Goal: Transaction & Acquisition: Purchase product/service

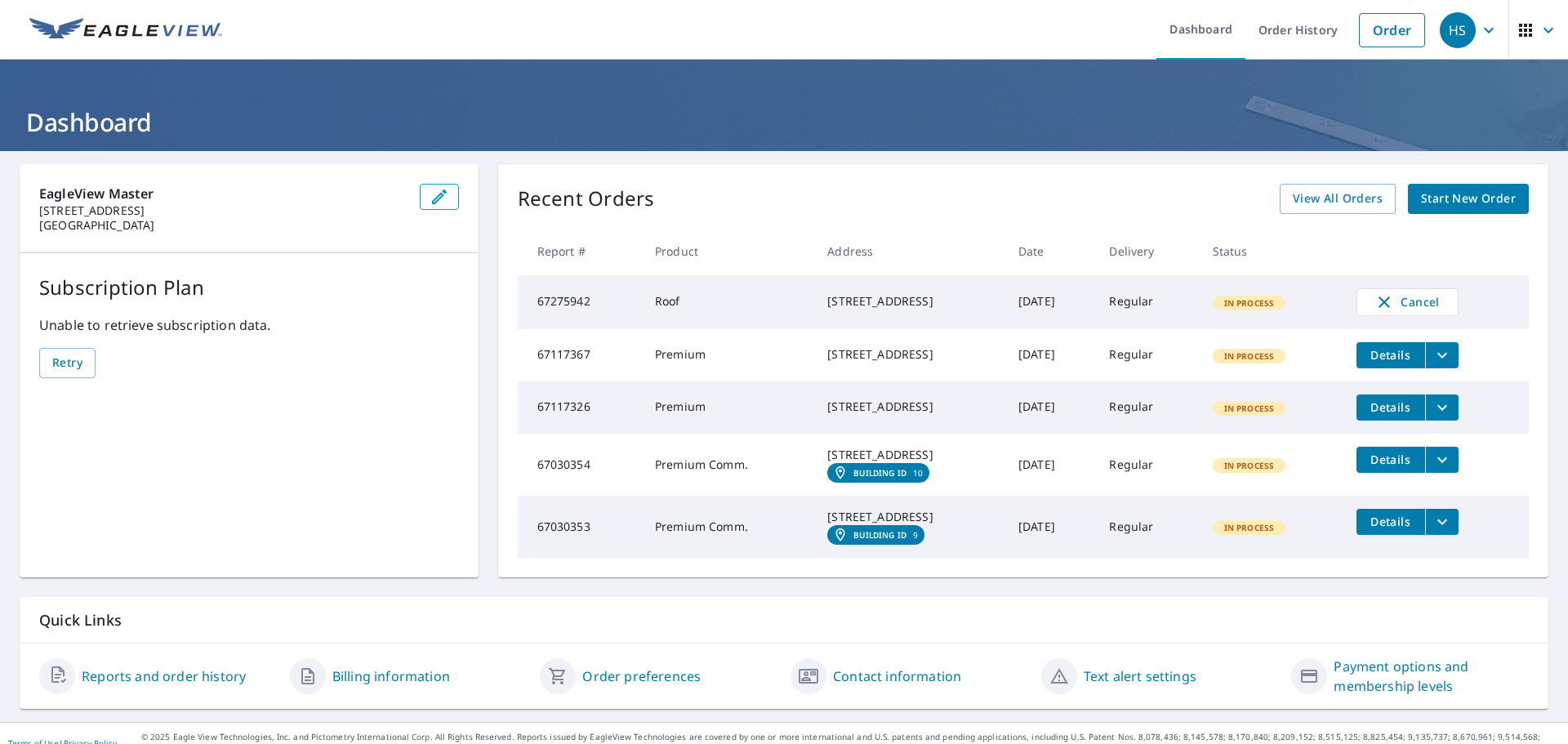
click at [1471, 200] on span "Start New Order" at bounding box center [1468, 198] width 94 height 20
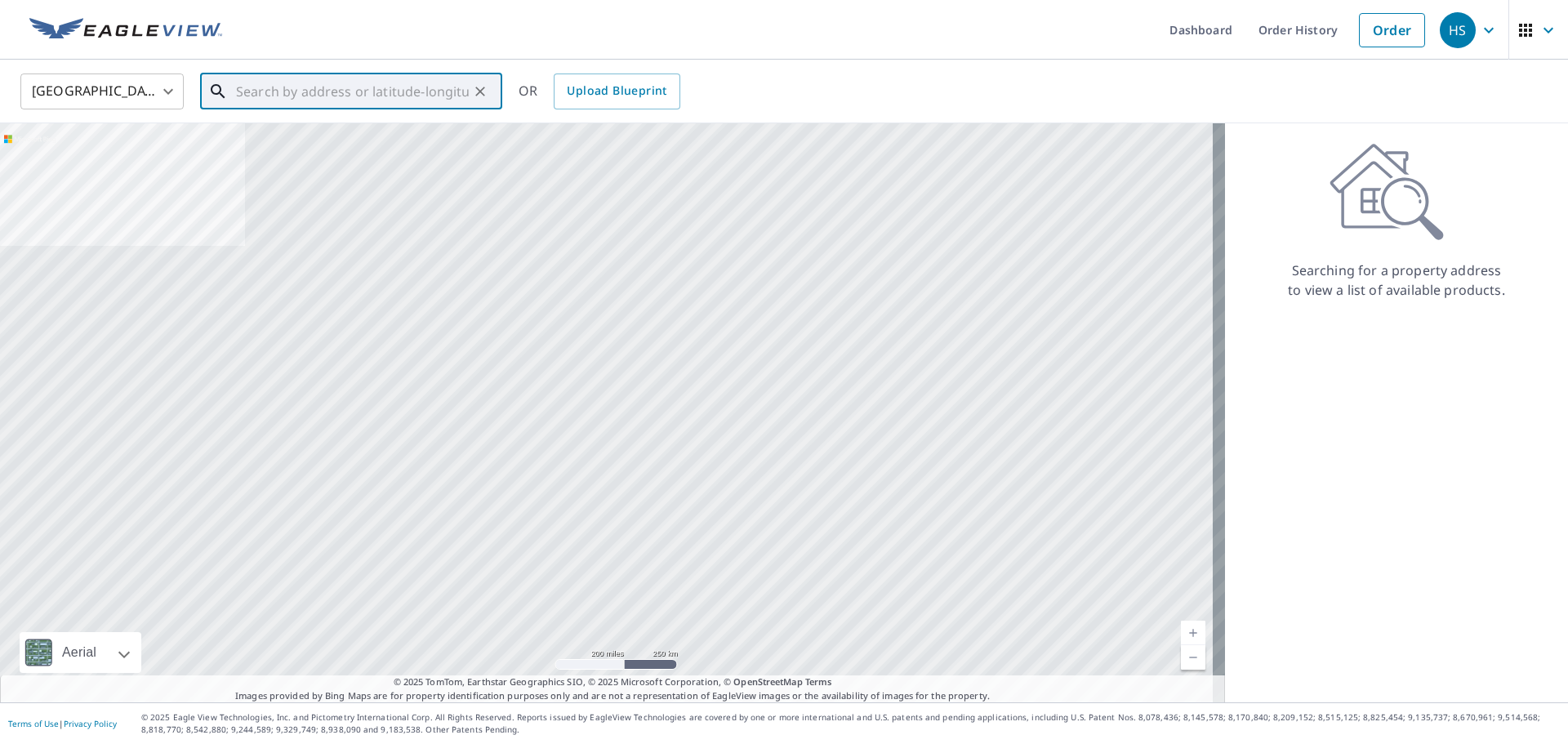
click at [319, 85] on input "text" at bounding box center [352, 91] width 232 height 46
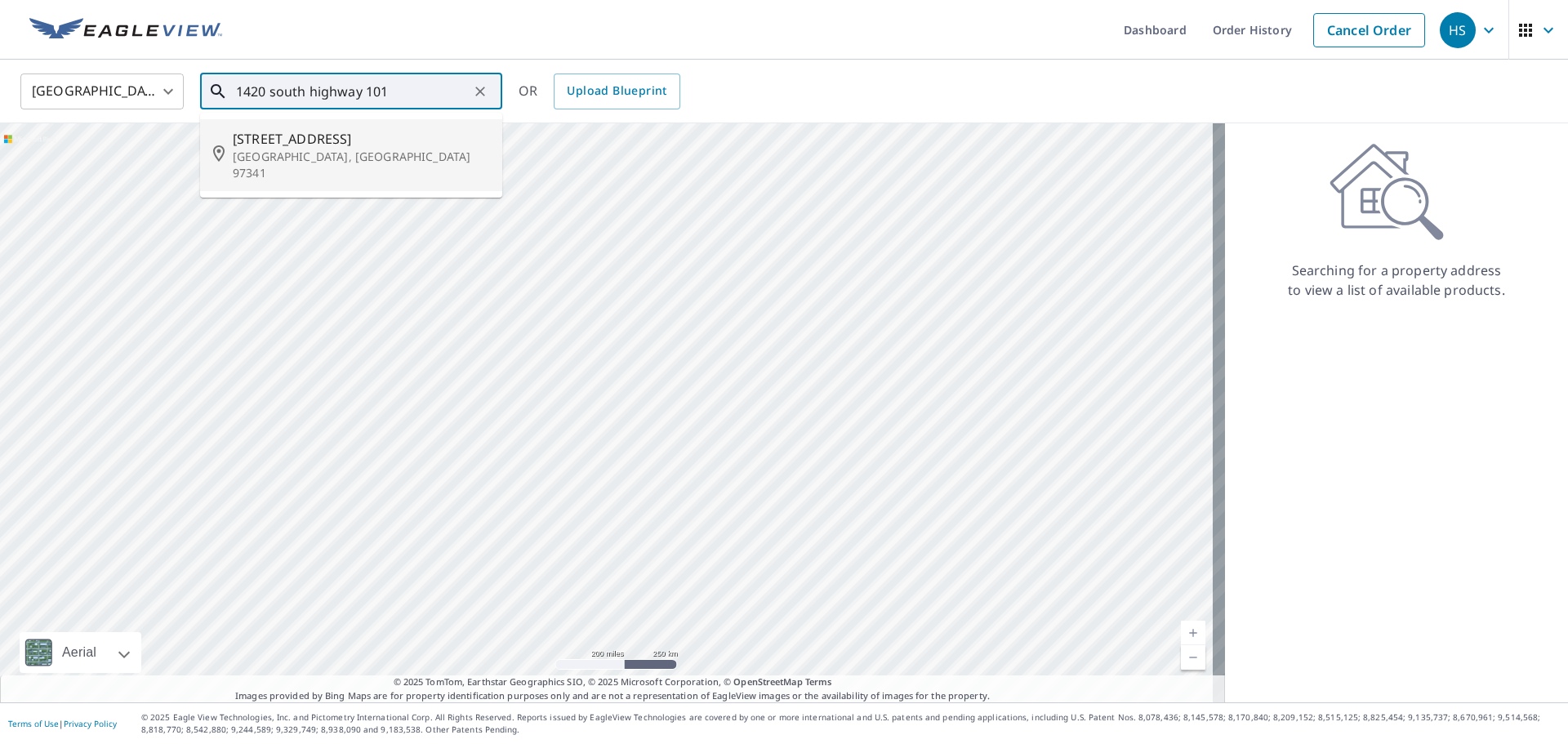
click at [275, 140] on span "[STREET_ADDRESS]" at bounding box center [361, 139] width 257 height 19
type input "[STREET_ADDRESS]"
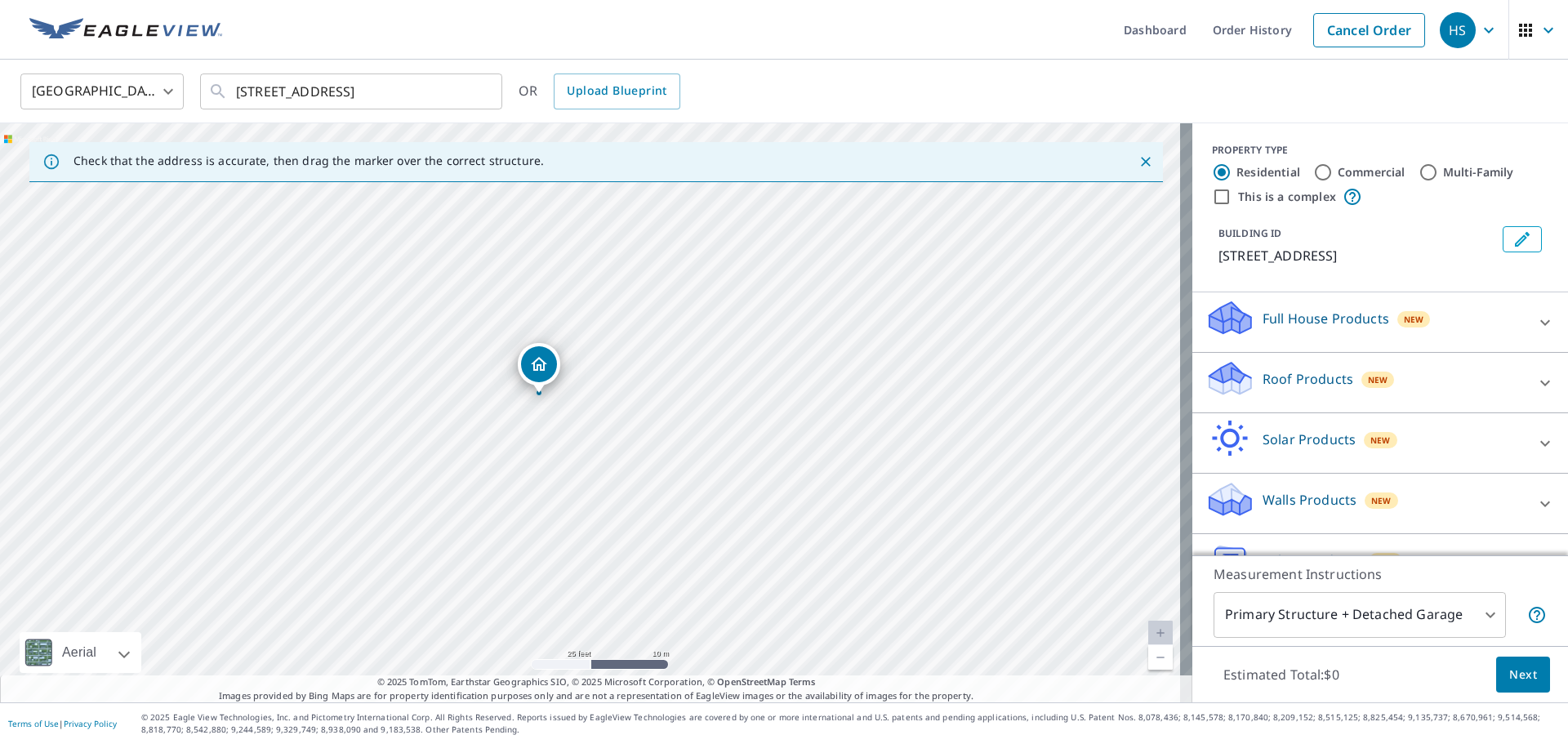
drag, startPoint x: 653, startPoint y: 368, endPoint x: 714, endPoint y: 541, distance: 183.4
click at [798, 679] on div "Check that the address is accurate, then drag the marker over the correct struc…" at bounding box center [596, 413] width 1192 height 580
drag, startPoint x: 641, startPoint y: 414, endPoint x: 807, endPoint y: 781, distance: 402.8
click at [807, 743] on html "HS HS Dashboard Order History Cancel Order HS [GEOGRAPHIC_DATA] [GEOGRAPHIC_DAT…" at bounding box center [784, 372] width 1568 height 744
click at [605, 442] on div "[STREET_ADDRESS]" at bounding box center [596, 413] width 1192 height 580
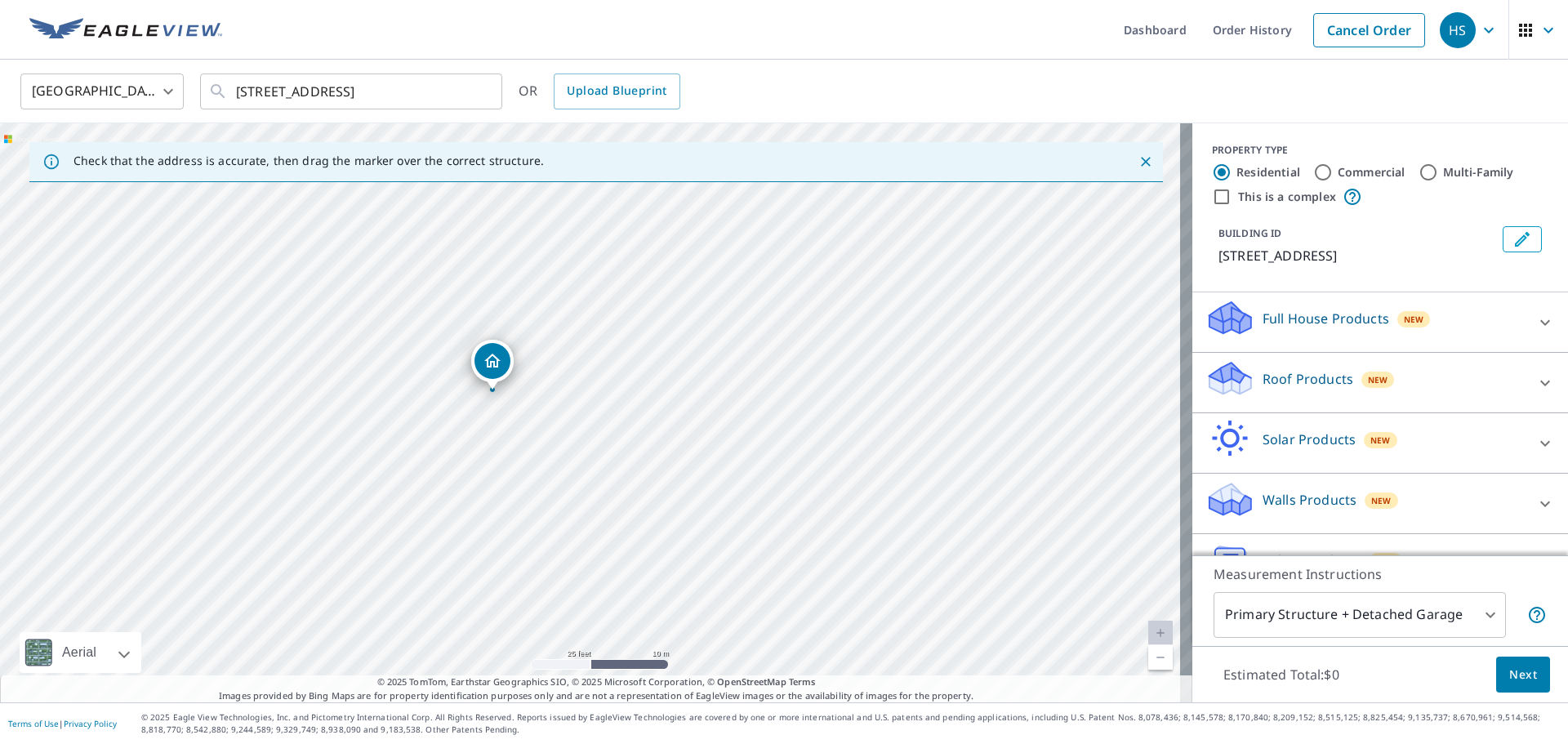
drag, startPoint x: 446, startPoint y: 323, endPoint x: 594, endPoint y: 553, distance: 273.5
click at [597, 561] on div "[STREET_ADDRESS]" at bounding box center [596, 413] width 1192 height 580
drag, startPoint x: 573, startPoint y: 452, endPoint x: 589, endPoint y: 409, distance: 45.9
click at [589, 409] on div "[STREET_ADDRESS]" at bounding box center [596, 413] width 1192 height 580
drag, startPoint x: 819, startPoint y: 370, endPoint x: 734, endPoint y: 473, distance: 133.5
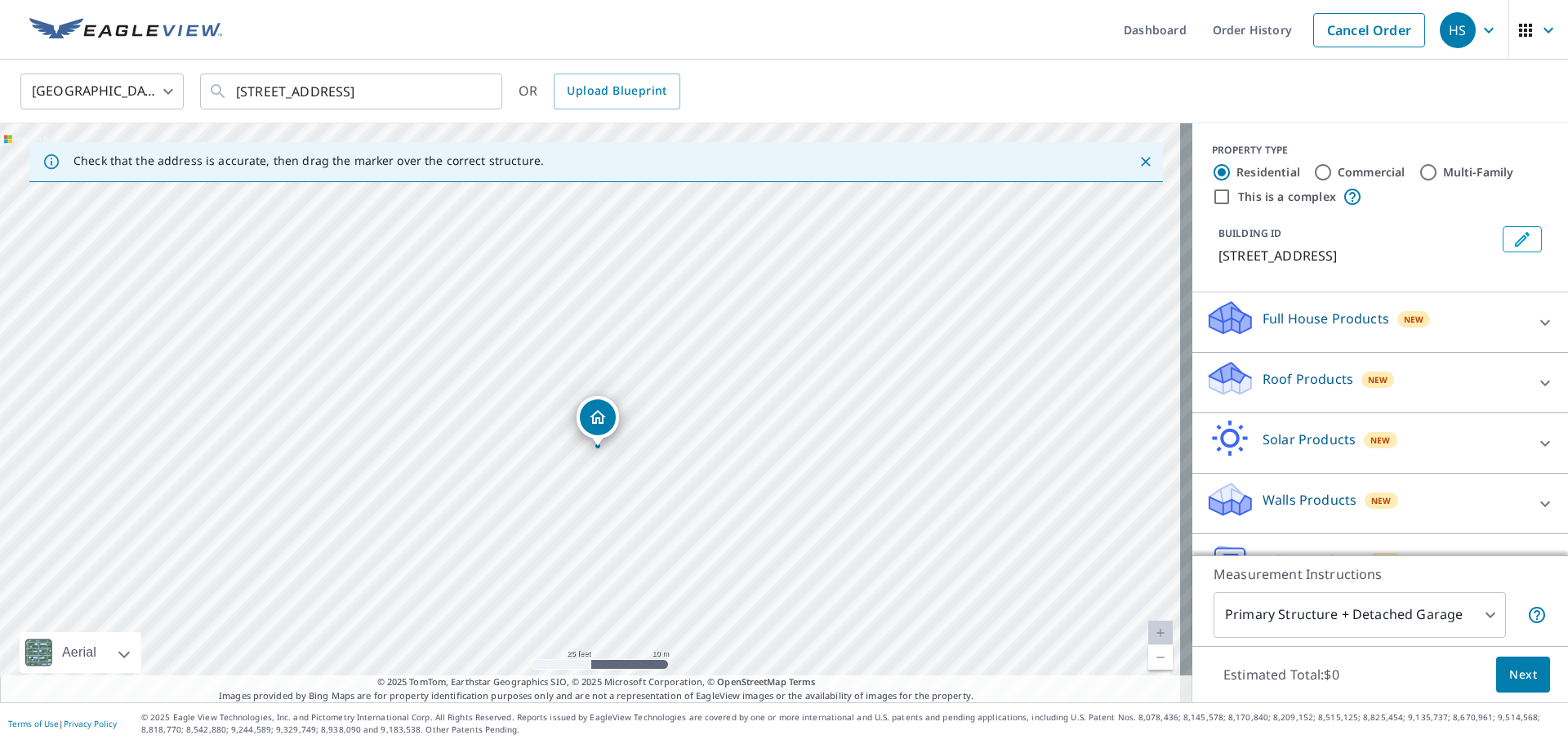
click at [734, 473] on div "[STREET_ADDRESS]" at bounding box center [596, 413] width 1192 height 580
drag, startPoint x: 529, startPoint y: 569, endPoint x: 848, endPoint y: 430, distance: 348.0
click at [857, 438] on div "[STREET_ADDRESS]" at bounding box center [596, 413] width 1192 height 580
drag, startPoint x: 793, startPoint y: 422, endPoint x: 616, endPoint y: 546, distance: 216.1
click at [616, 546] on div "[STREET_ADDRESS]" at bounding box center [596, 413] width 1192 height 580
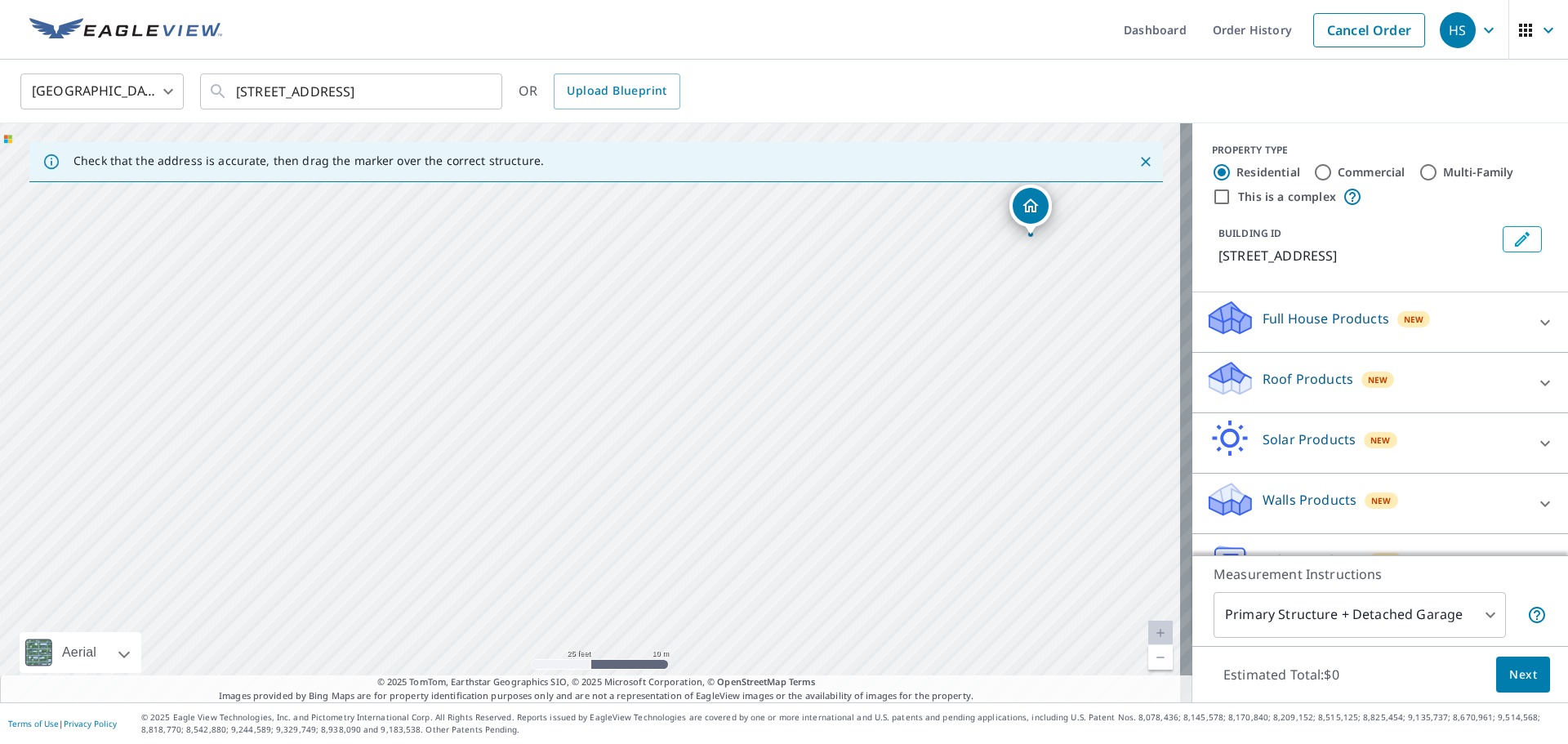
drag, startPoint x: 729, startPoint y: 560, endPoint x: 707, endPoint y: 391, distance: 170.4
click at [707, 391] on div "[STREET_ADDRESS]" at bounding box center [596, 413] width 1192 height 580
drag, startPoint x: 816, startPoint y: 402, endPoint x: 466, endPoint y: 575, distance: 390.4
click at [466, 575] on div "[STREET_ADDRESS]" at bounding box center [596, 413] width 1192 height 580
drag, startPoint x: 581, startPoint y: 557, endPoint x: 713, endPoint y: 413, distance: 195.3
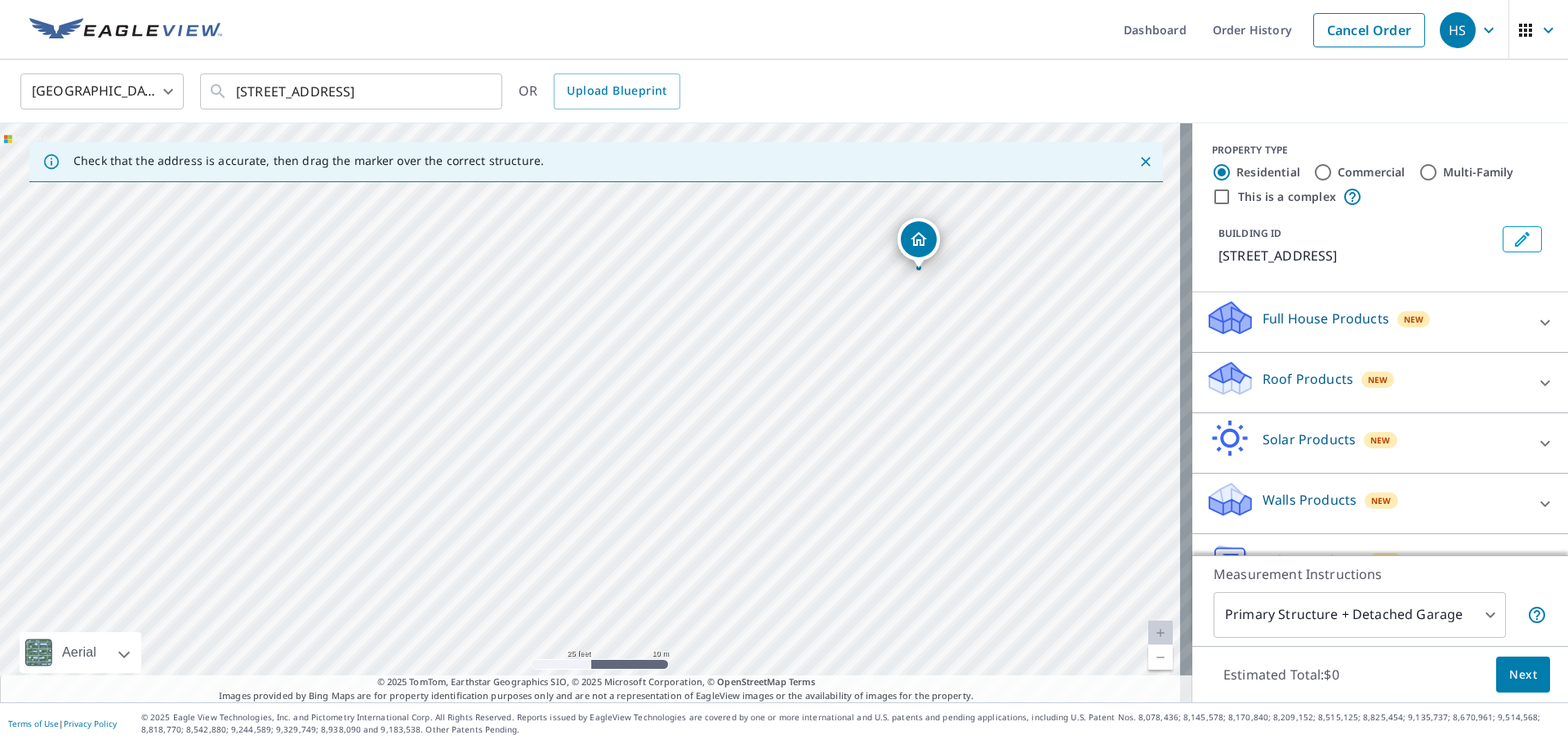
click at [713, 413] on div "[STREET_ADDRESS]" at bounding box center [596, 413] width 1192 height 580
drag, startPoint x: 352, startPoint y: 534, endPoint x: 481, endPoint y: 539, distance: 129.1
click at [481, 539] on div "[STREET_ADDRESS]" at bounding box center [596, 413] width 1192 height 580
drag, startPoint x: 663, startPoint y: 444, endPoint x: 460, endPoint y: 582, distance: 245.5
click at [460, 582] on div "[STREET_ADDRESS]" at bounding box center [596, 413] width 1192 height 580
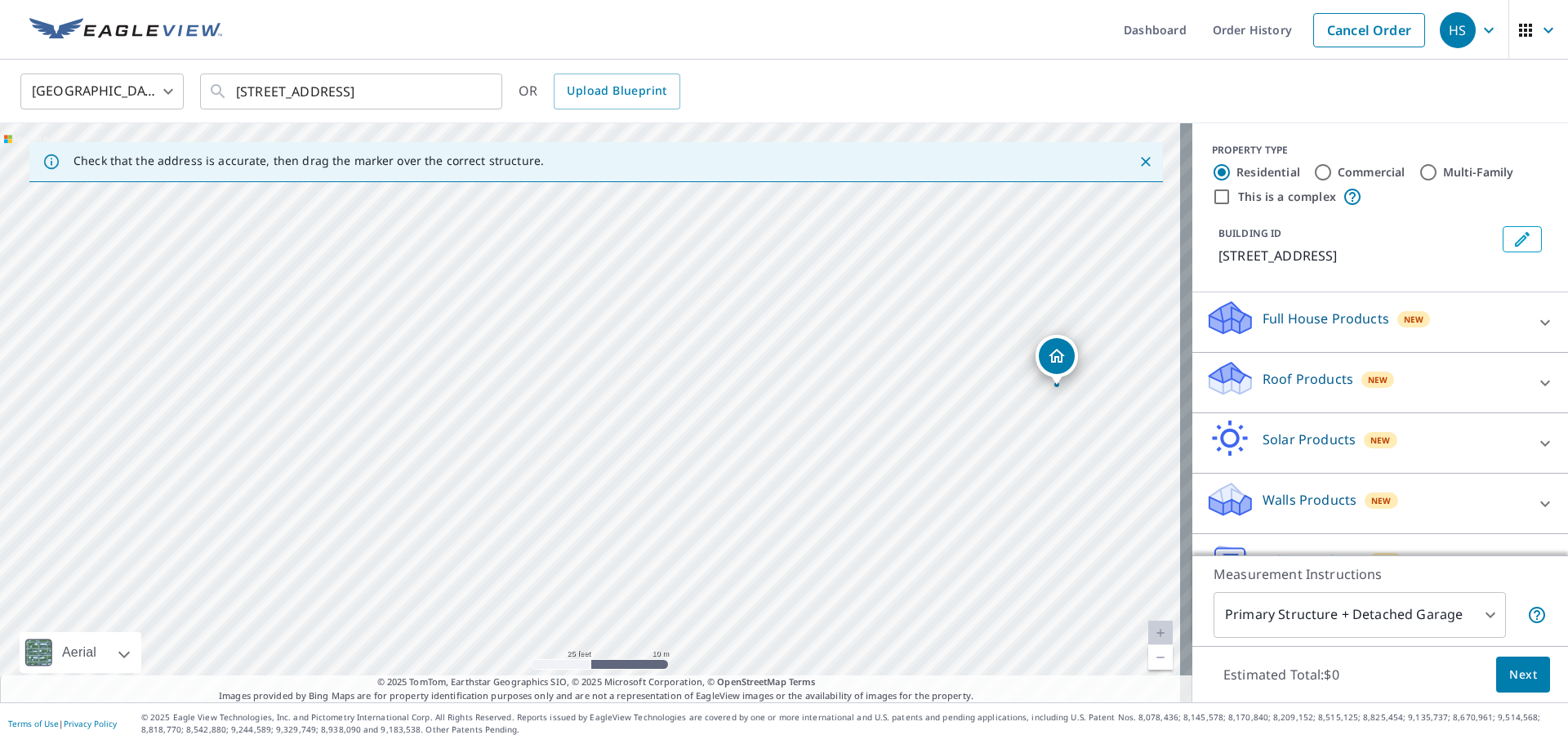
drag, startPoint x: 455, startPoint y: 501, endPoint x: 676, endPoint y: 474, distance: 222.6
click at [676, 474] on div "[STREET_ADDRESS]" at bounding box center [596, 413] width 1192 height 580
